Goal: Information Seeking & Learning: Learn about a topic

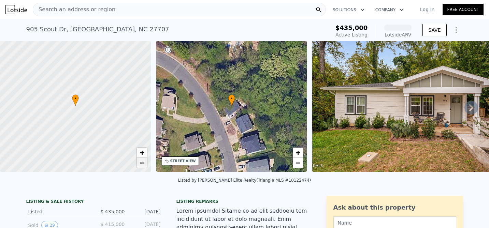
scroll to position [22, 0]
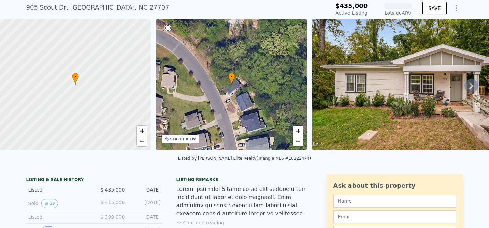
click at [208, 219] on button "Continue reading" at bounding box center [200, 222] width 48 height 7
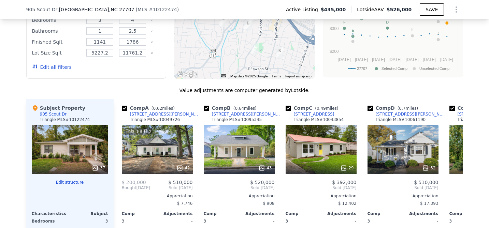
scroll to position [887, 0]
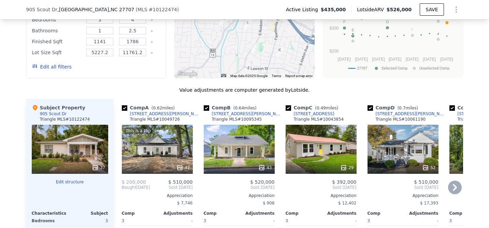
click at [456, 181] on icon at bounding box center [455, 188] width 14 height 14
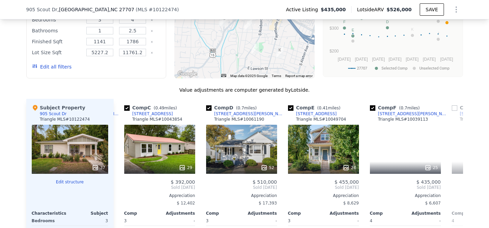
scroll to position [0, 164]
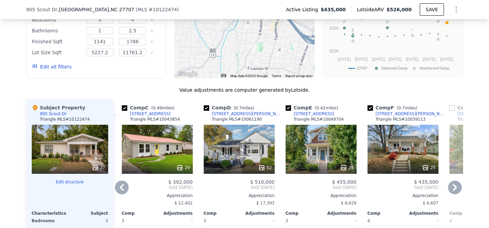
click at [456, 181] on icon at bounding box center [455, 188] width 14 height 14
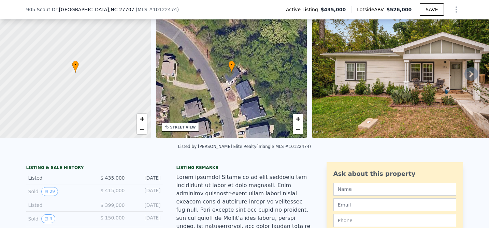
scroll to position [133, 0]
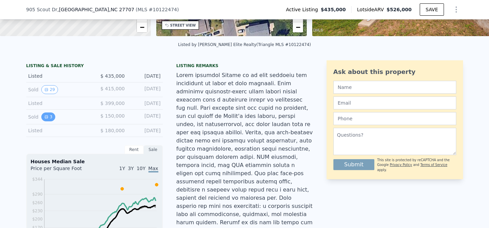
click at [46, 116] on icon "View historical data" at bounding box center [46, 117] width 3 height 3
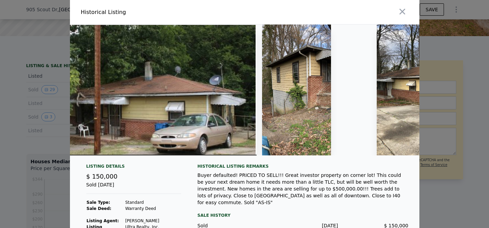
scroll to position [0, 105]
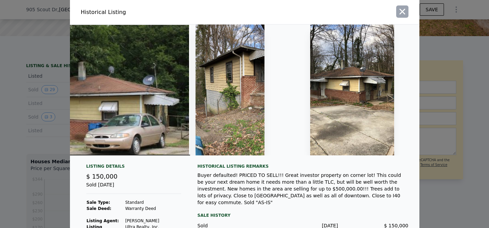
click at [400, 11] on icon "button" at bounding box center [402, 12] width 10 height 10
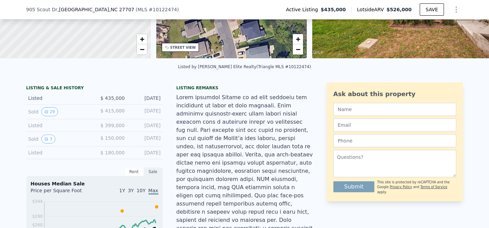
scroll to position [110, 0]
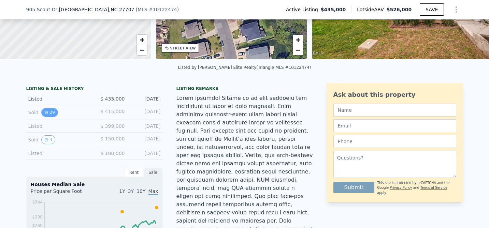
click at [49, 111] on button "29" at bounding box center [49, 112] width 17 height 9
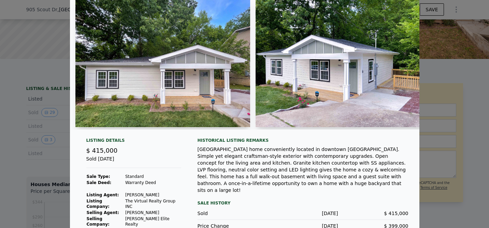
scroll to position [0, 0]
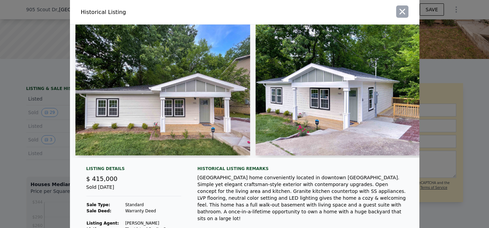
click at [402, 12] on icon "button" at bounding box center [402, 12] width 6 height 6
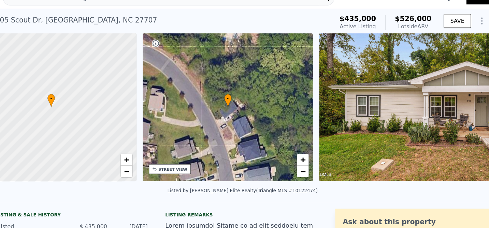
click at [405, 91] on img at bounding box center [410, 106] width 196 height 131
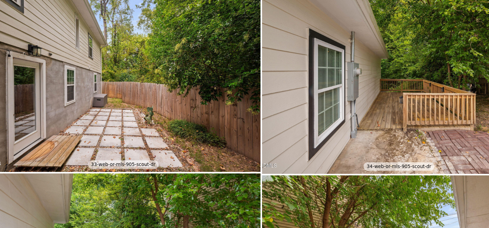
scroll to position [2609, 0]
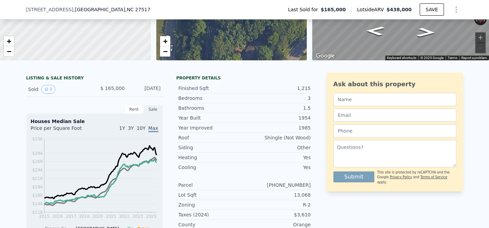
scroll to position [145, 0]
